Goal: Navigation & Orientation: Find specific page/section

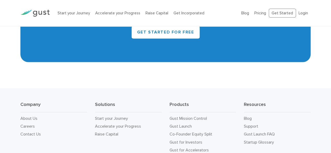
scroll to position [2411, 0]
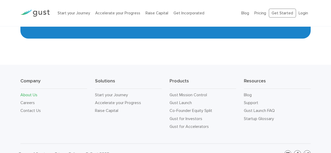
click at [29, 92] on link "About Us" at bounding box center [28, 94] width 17 height 5
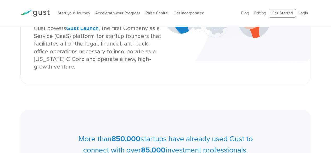
scroll to position [139, 0]
